Goal: Task Accomplishment & Management: Complete application form

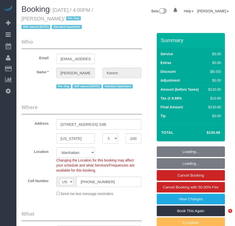
select select "NY"
select select "string:stripe-pm_1RSMK44VGloSiKo7GjZfo9Rp"
select select "object:782"
select select "spot1"
select select "number:64"
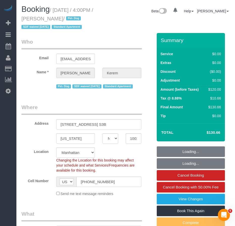
select select "number:78"
select select "number:13"
select select "number:5"
select select "object:972"
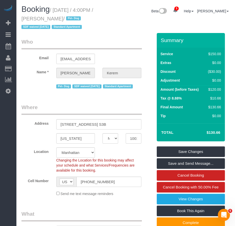
drag, startPoint x: 44, startPoint y: 20, endPoint x: 80, endPoint y: 20, distance: 35.8
click at [80, 20] on small "/ [DATE] / 4:00PM / [PERSON_NAME] / Pet- Dog SDF waived [DATE] Standard Apartme…" at bounding box center [57, 18] width 72 height 23
copy small "[PERSON_NAME]"
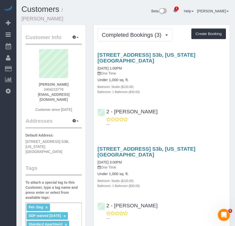
click at [48, 215] on div "Pet- Dog × SDF waived 3/25/25 × Standard Apartment × Add a tag" at bounding box center [53, 220] width 56 height 34
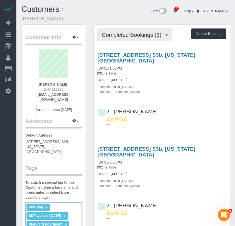
click at [126, 32] on span "Completed Bookings (3)" at bounding box center [133, 35] width 62 height 6
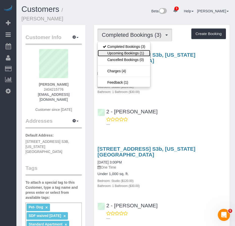
click at [126, 50] on link "Upcoming Bookings (1)" at bounding box center [124, 53] width 52 height 7
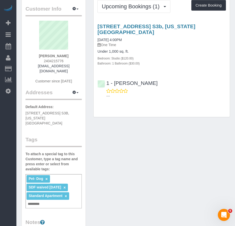
scroll to position [76, 0]
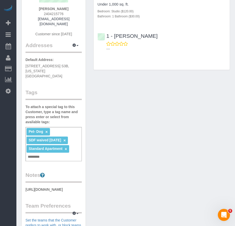
click at [34, 154] on input "text" at bounding box center [35, 157] width 17 height 7
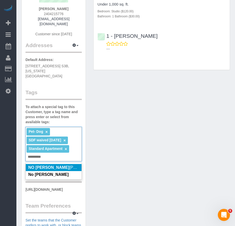
type input "**********"
click at [40, 166] on em "NO Joselin" at bounding box center [48, 168] width 41 height 4
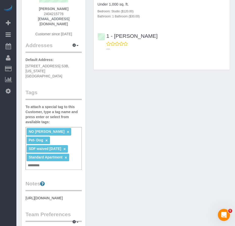
click at [114, 163] on div "Customer Info Edit Contact Info Send Message Email Preferences Special Sales Ta…" at bounding box center [126, 150] width 216 height 403
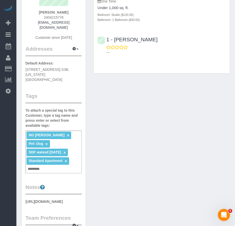
scroll to position [0, 0]
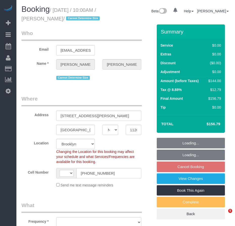
select select "NY"
select select "string:US"
select select "spot3"
select select "number:58"
select select "number:72"
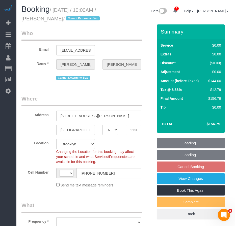
select select "number:15"
select select "number:7"
select select "object:666"
select select "1"
select select "object:1325"
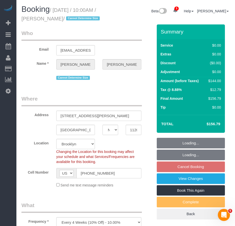
select select "string:stripe-pm_1RwPV24VGloSiKo7Wp4adMYY"
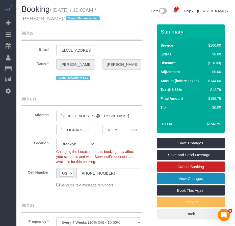
click at [195, 184] on link "View Changes" at bounding box center [191, 179] width 68 height 11
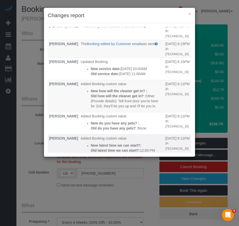
scroll to position [4, 0]
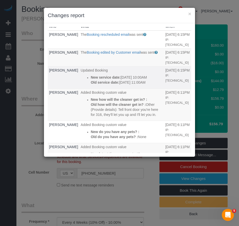
drag, startPoint x: 76, startPoint y: 87, endPoint x: 138, endPoint y: 94, distance: 61.5
click at [138, 85] on div "New service date: 09/15/2025 10:00AM Old service date: 10/13/2025 11:00AM" at bounding box center [127, 80] width 72 height 10
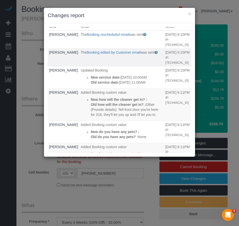
copy div "New service date: 09/15/2025 10:00AM Old service date: 10/13/2025 11:00AM"
drag, startPoint x: 77, startPoint y: 110, endPoint x: 114, endPoint y: 125, distance: 40.5
click at [114, 117] on div "New how will the cleaner get in? : Old how will the cleaner get in? : Other (Pr…" at bounding box center [127, 107] width 72 height 20
copy div "New how will the cleaner get in? : Old how will the cleaner get in? : Other (Pr…"
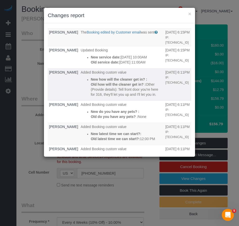
scroll to position [55, 0]
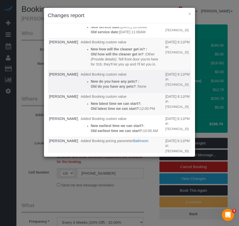
drag, startPoint x: 79, startPoint y: 92, endPoint x: 137, endPoint y: 99, distance: 58.0
click at [137, 89] on div "New do you have any pets? : Old do you have any pets? : None" at bounding box center [127, 84] width 72 height 10
copy div "New do you have any pets? : Old do you have any pets? : None"
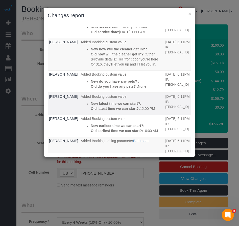
drag, startPoint x: 77, startPoint y: 116, endPoint x: 142, endPoint y: 127, distance: 65.5
click at [142, 115] on td "Added Booking custom value New latest time we can start?: Old latest time we ca…" at bounding box center [121, 104] width 85 height 22
copy div "New latest time we can start?: Old latest time we can start?: 12:00 PM"
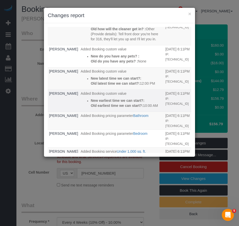
drag, startPoint x: 76, startPoint y: 112, endPoint x: 145, endPoint y: 121, distance: 69.7
click at [145, 112] on td "Added Booking custom value New earliest time we can start?: Old earliest time w…" at bounding box center [121, 101] width 85 height 22
copy div "New earliest time we can start?: Old earliest time we can start?: 10:00 AM"
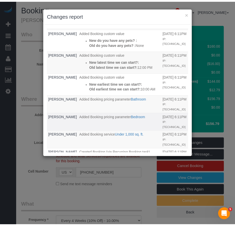
scroll to position [130, 0]
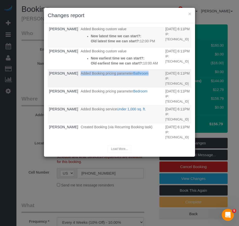
drag, startPoint x: 68, startPoint y: 78, endPoint x: 140, endPoint y: 77, distance: 71.2
click at [140, 77] on td "Added Booking pricing parameter Bathroom" at bounding box center [121, 78] width 85 height 18
copy p "Added Booking pricing parameter Bathroom"
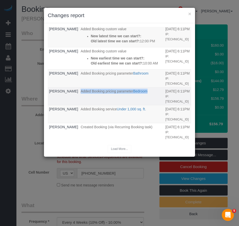
drag, startPoint x: 66, startPoint y: 102, endPoint x: 134, endPoint y: 104, distance: 67.2
click at [134, 104] on td "Added Booking pricing parameter Bedroom" at bounding box center [121, 96] width 85 height 18
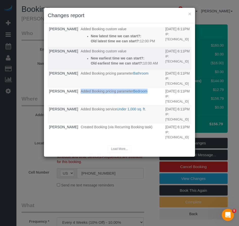
copy p "Added Booking pricing parameter Bedroom"
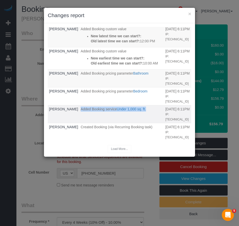
drag, startPoint x: 66, startPoint y: 125, endPoint x: 137, endPoint y: 125, distance: 70.4
click at [137, 112] on p "Added Booking service Under 1,000 sq. ft." at bounding box center [122, 109] width 82 height 5
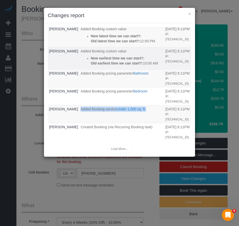
copy p "Added Booking service Under 1,000 sq. ft."
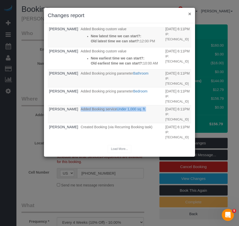
click at [189, 14] on button "×" at bounding box center [189, 13] width 3 height 5
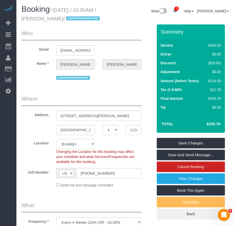
drag, startPoint x: 45, startPoint y: 19, endPoint x: 78, endPoint y: 19, distance: 32.8
click at [78, 19] on small "/ September 15, 2025 / 10:00AM / Ifeoma Odum / Cannot Determine Size" at bounding box center [61, 14] width 80 height 14
copy small "Ifeoma Odum"
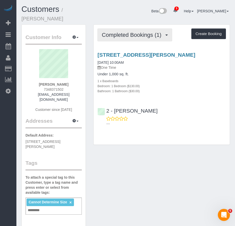
click at [148, 32] on span "Completed Bookings (1)" at bounding box center [133, 35] width 62 height 6
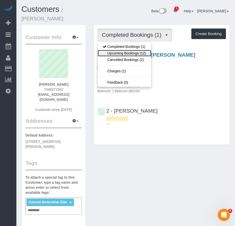
click at [132, 50] on link "Upcoming Bookings (12)" at bounding box center [124, 53] width 53 height 7
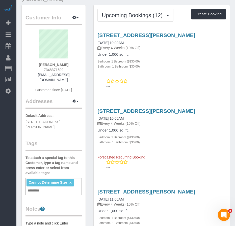
scroll to position [50, 0]
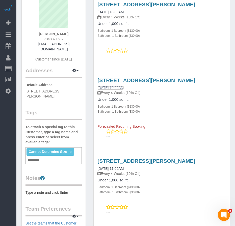
click at [107, 86] on link "10/13/2025 10:00AM" at bounding box center [110, 88] width 26 height 4
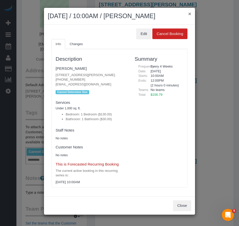
click at [189, 14] on button "×" at bounding box center [189, 13] width 3 height 5
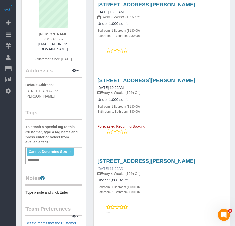
click at [116, 167] on link "10/13/2025 11:00AM" at bounding box center [110, 169] width 26 height 4
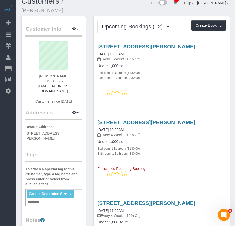
scroll to position [0, 0]
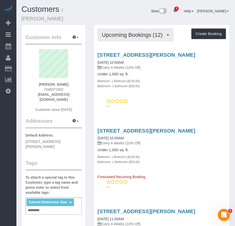
click at [146, 32] on span "Upcoming Bookings (12)" at bounding box center [133, 35] width 63 height 6
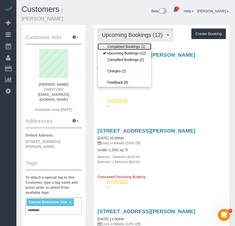
click at [130, 43] on link "Completed Bookings (1)" at bounding box center [124, 46] width 53 height 7
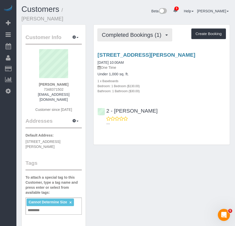
click at [137, 32] on span "Completed Bookings (1)" at bounding box center [133, 35] width 62 height 6
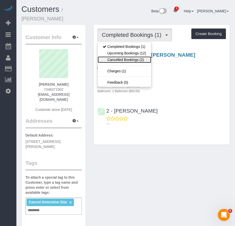
click at [127, 57] on link "Cancelled Bookings (2)" at bounding box center [124, 60] width 53 height 7
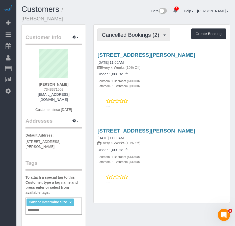
click at [125, 32] on span "Cancelled Bookings (2)" at bounding box center [132, 35] width 60 height 6
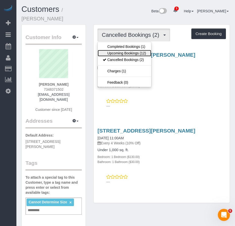
click at [120, 50] on link "Upcoming Bookings (12)" at bounding box center [124, 53] width 53 height 7
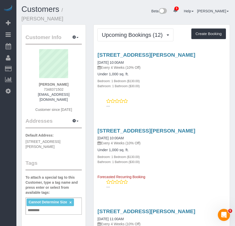
drag, startPoint x: 42, startPoint y: 78, endPoint x: 65, endPoint y: 79, distance: 23.2
click at [65, 79] on div "Ifeoma Odum 7348371502 odumif@gmail.com Customer since 2025" at bounding box center [53, 83] width 56 height 68
copy strong "Ifeoma Odum"
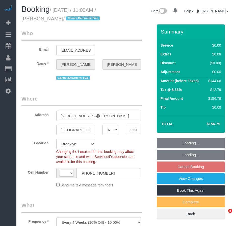
select select "NY"
select select "number:58"
select select "number:72"
select select "number:15"
select select "number:7"
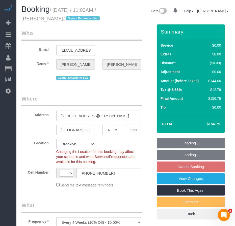
select select "object:563"
select select "string:US"
select select "spot4"
select select "string:stripe-pm_1RwPV24VGloSiKo7Wp4adMYY"
select select "1"
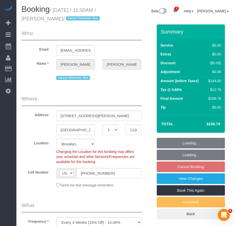
select select "1"
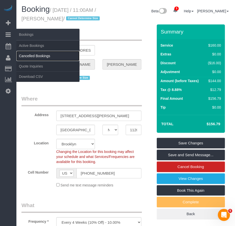
click at [30, 54] on link "Cancelled Bookings" at bounding box center [47, 56] width 63 height 10
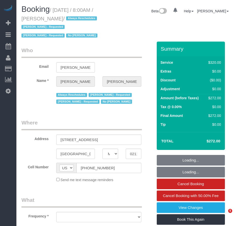
select select "MA"
select select "object:681"
select select "spot1"
select select "number:89"
select select "number:90"
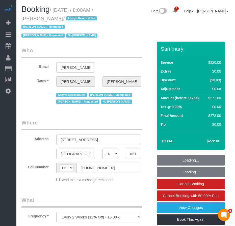
select select "number:15"
select select "number:6"
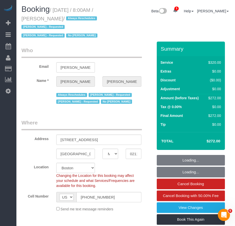
select select "string:stripe-pm_1OP3jM4VGloSiKo7alGGAmXC"
select select "2"
select select "object:1022"
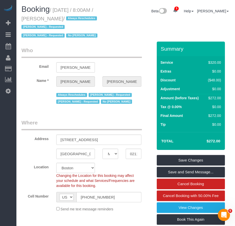
drag, startPoint x: 56, startPoint y: 9, endPoint x: 81, endPoint y: 17, distance: 25.9
click at [81, 17] on small "/ August 28, 2025 / 8:00AM / Nicole Pasquale / Always Reschedules Daniela Ferre…" at bounding box center [59, 22] width 77 height 31
copy small "August 28, 2025 / 8:00AM / Nicole Pasquale"
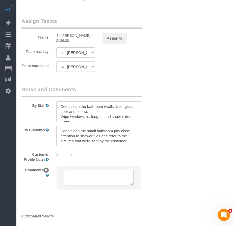
drag, startPoint x: 183, startPoint y: 78, endPoint x: 138, endPoint y: 47, distance: 55.1
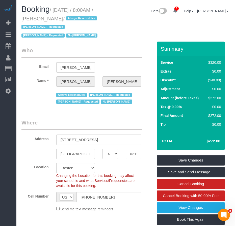
drag, startPoint x: 43, startPoint y: 19, endPoint x: 80, endPoint y: 19, distance: 37.4
click at [80, 19] on small "/ August 28, 2025 / 8:00AM / Nicole Pasquale / Always Reschedules Daniela Ferre…" at bounding box center [59, 22] width 77 height 31
copy small "Nicole Pasquale"
click at [68, 16] on small "/ August 28, 2025 / 8:00AM / Nicole Pasquale / Always Reschedules Daniela Ferre…" at bounding box center [59, 22] width 77 height 31
click at [65, 19] on small "/ August 28, 2025 / 8:00AM / Nicole Pasquale / Always Reschedules Daniela Ferre…" at bounding box center [59, 22] width 77 height 31
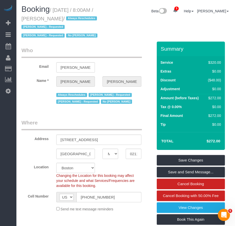
click at [65, 19] on small "/ August 28, 2025 / 8:00AM / Nicole Pasquale / Always Reschedules Daniela Ferre…" at bounding box center [59, 22] width 77 height 31
copy small "[PERSON_NAME]"
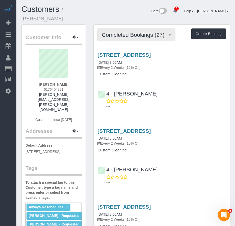
click at [127, 32] on span "Completed Bookings (27)" at bounding box center [134, 35] width 65 height 6
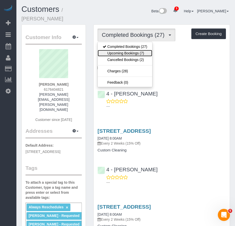
click at [123, 50] on link "Upcoming Bookings (7)" at bounding box center [125, 53] width 55 height 7
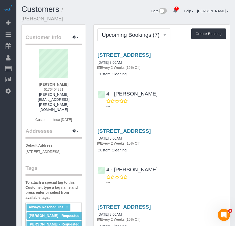
click at [115, 61] on link "08/28/2025 8:00AM" at bounding box center [109, 63] width 24 height 4
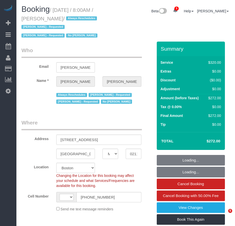
select select "MA"
select select "number:89"
select select "number:90"
select select "number:15"
select select "number:6"
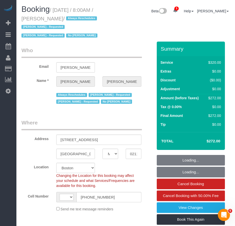
select select "string:[GEOGRAPHIC_DATA]"
select select "string:stripe-pm_1OP3jM4VGloSiKo7alGGAmXC"
select select "2"
select select "spot1"
select select "object:969"
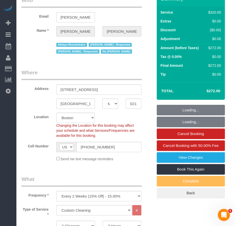
scroll to position [50, 0]
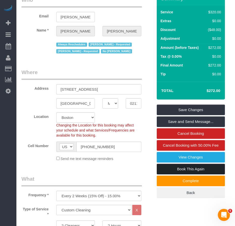
click at [195, 170] on link "Book This Again" at bounding box center [191, 169] width 68 height 11
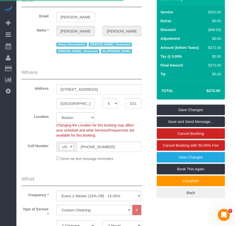
select select "MA"
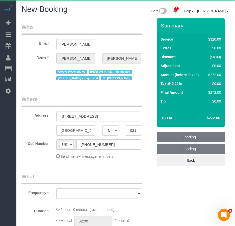
select select "number:89"
select select "number:90"
select select "number:15"
select select "number:6"
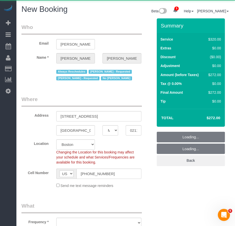
select select "string:stripe-pm_1OP3jM4VGloSiKo7alGGAmXC"
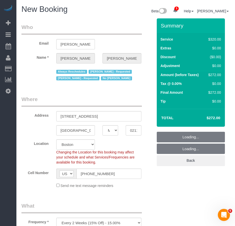
select select "object:1684"
select select "2"
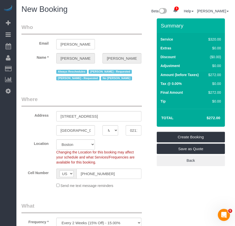
select select "object:1688"
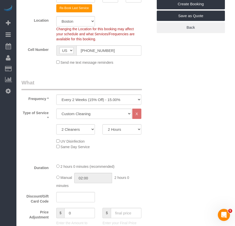
scroll to position [151, 0]
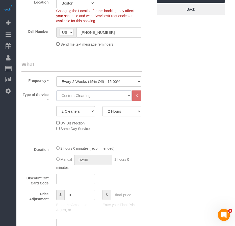
click at [128, 96] on select "Under 1,000 sq. ft. 1,001 - 1,500 sq. ft. 1,500+ sq. ft. Custom Cleaning Office…" at bounding box center [93, 96] width 75 height 10
select select "37"
click at [56, 91] on select "Under 1,000 sq. ft. 1,001 - 1,500 sq. ft. 1,500+ sq. ft. Custom Cleaning Office…" at bounding box center [93, 96] width 75 height 10
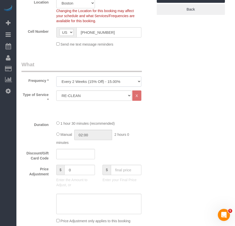
click at [123, 84] on select "One Time Weekly (20% Off) - 20.00% Every 2 Weeks (15% Off) - 15.00% Every 4 Wee…" at bounding box center [98, 81] width 85 height 10
select select "object:1689"
click at [56, 76] on select "One Time Weekly (20% Off) - 20.00% Every 2 Weeks (15% Off) - 15.00% Every 4 Wee…" at bounding box center [98, 81] width 85 height 10
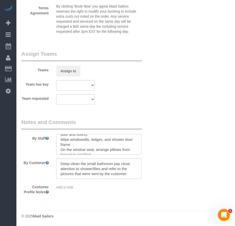
scroll to position [25, 0]
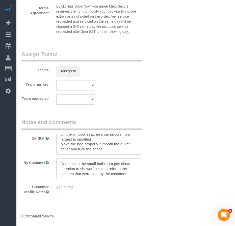
drag, startPoint x: 61, startPoint y: 140, endPoint x: 104, endPoint y: 151, distance: 45.1
click at [104, 151] on textarea at bounding box center [98, 144] width 85 height 21
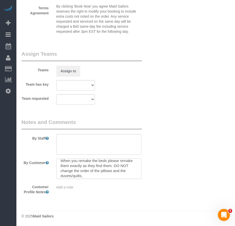
scroll to position [50, 0]
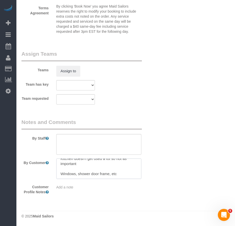
drag, startPoint x: 61, startPoint y: 164, endPoint x: 128, endPoint y: 177, distance: 67.9
click at [128, 177] on textarea at bounding box center [98, 169] width 85 height 21
click at [76, 140] on textarea at bounding box center [98, 144] width 85 height 21
click at [68, 140] on textarea at bounding box center [98, 144] width 85 height 21
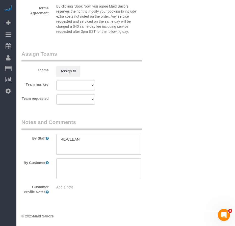
click at [89, 138] on textarea at bounding box center [98, 144] width 85 height 21
drag, startPoint x: 81, startPoint y: 140, endPoint x: 114, endPoint y: 146, distance: 33.7
click at [82, 140] on textarea at bounding box center [98, 144] width 85 height 21
type textarea "RE-CLEAN: focus on toilet bowl"
